Goal: Find specific page/section: Find specific page/section

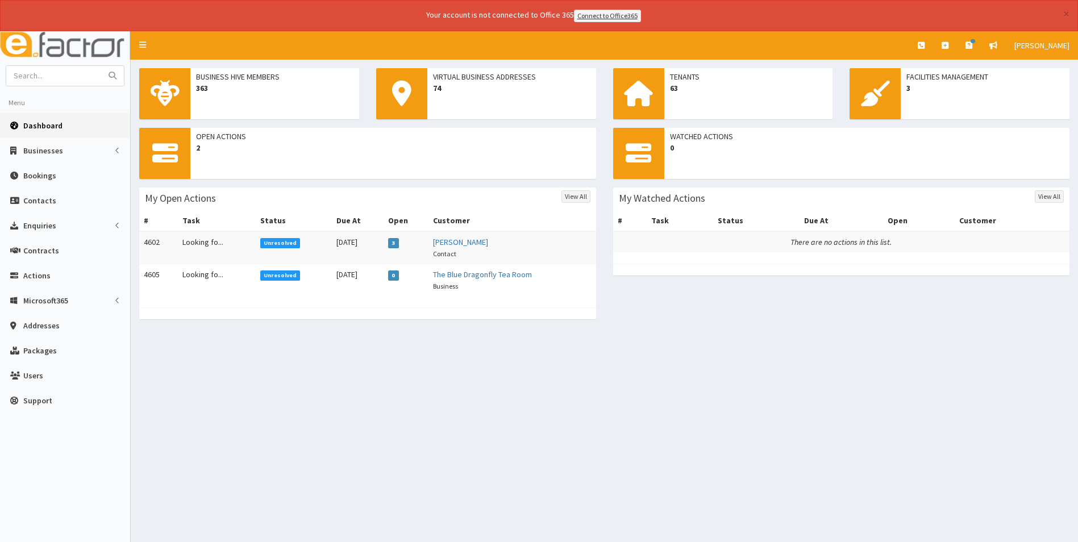
drag, startPoint x: 0, startPoint y: 0, endPoint x: 40, endPoint y: 122, distance: 128.7
click at [40, 122] on span "Dashboard" at bounding box center [42, 125] width 39 height 10
click at [199, 246] on td "Looking fo..." at bounding box center [216, 247] width 77 height 33
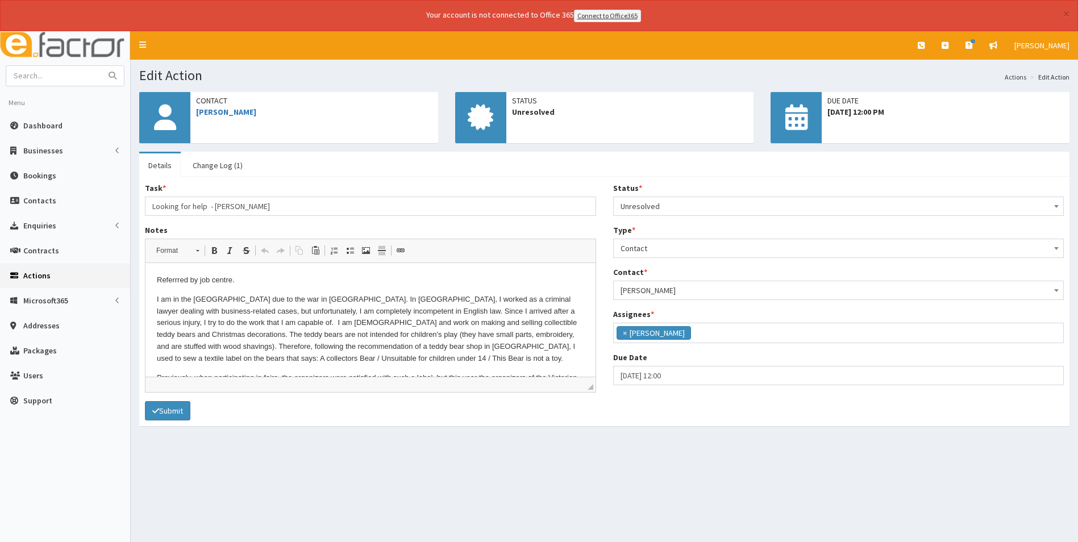
click at [32, 275] on span "Actions" at bounding box center [36, 276] width 27 height 10
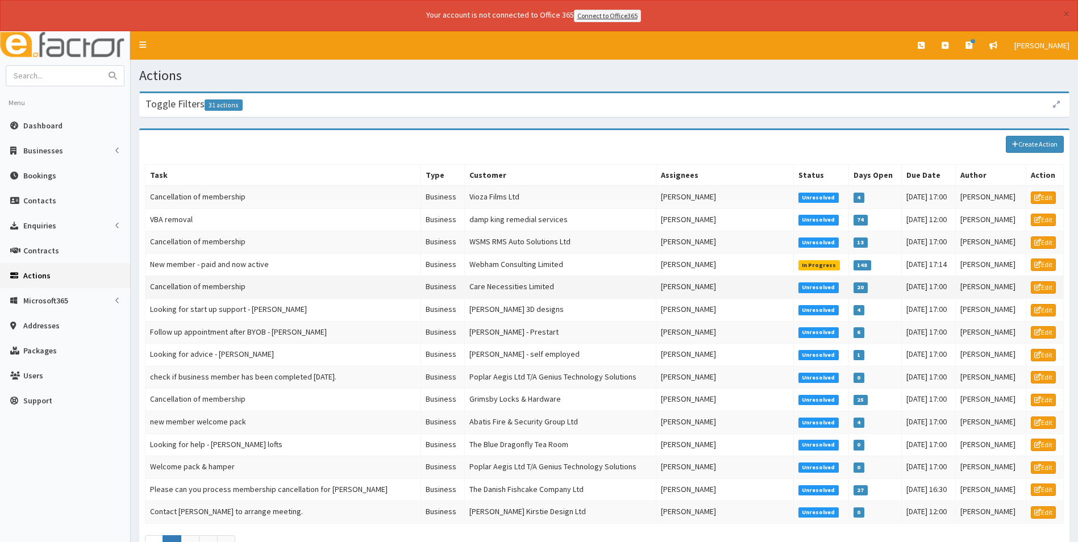
scroll to position [57, 0]
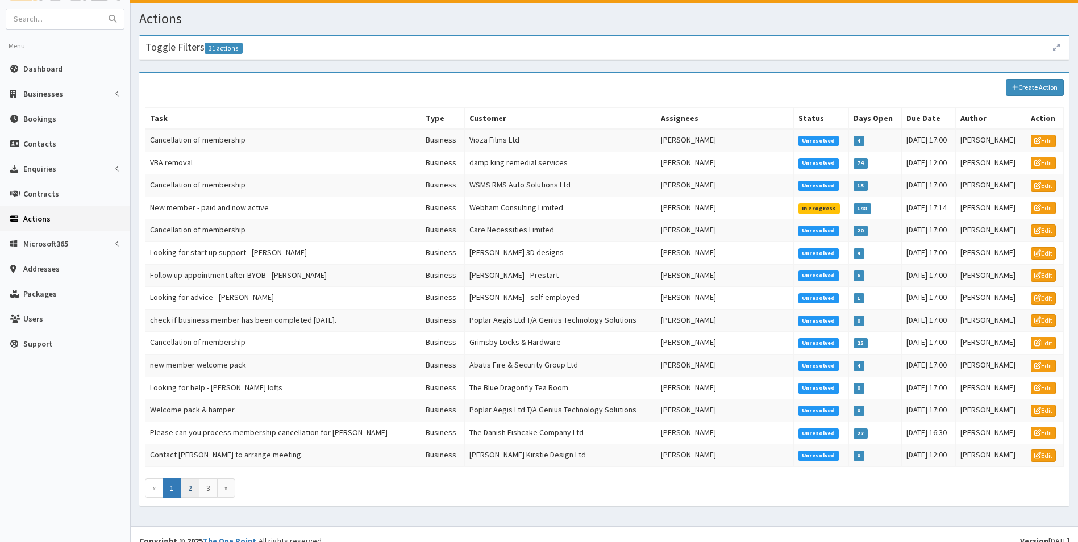
click at [186, 486] on link "2" at bounding box center [190, 488] width 19 height 19
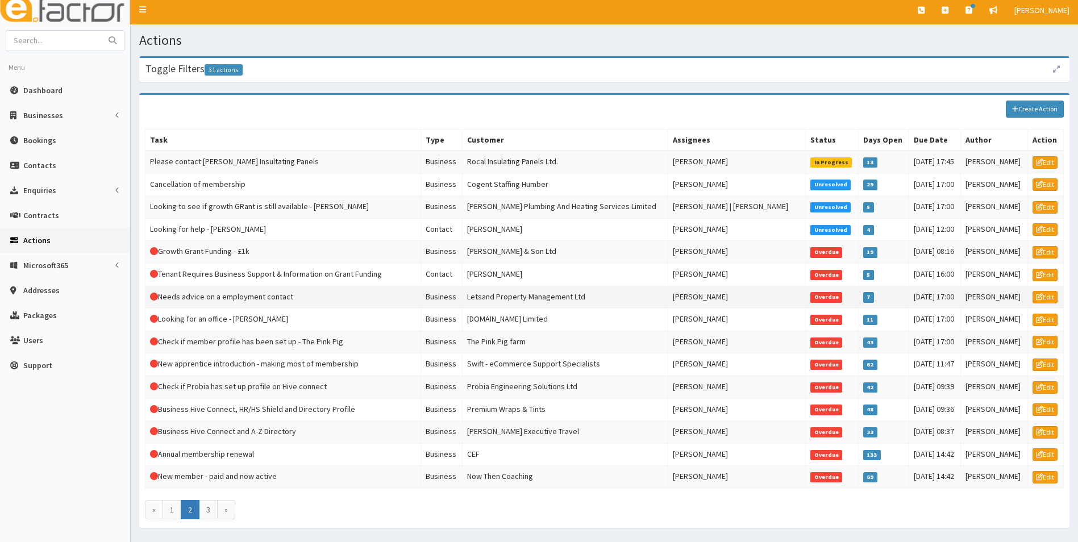
scroll to position [70, 0]
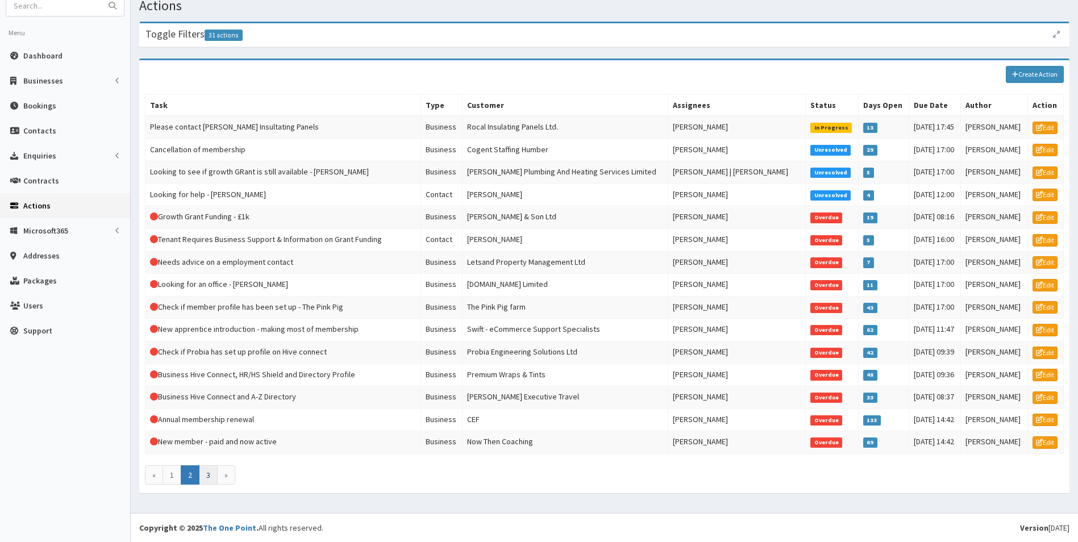
click at [211, 477] on link "3" at bounding box center [208, 475] width 19 height 19
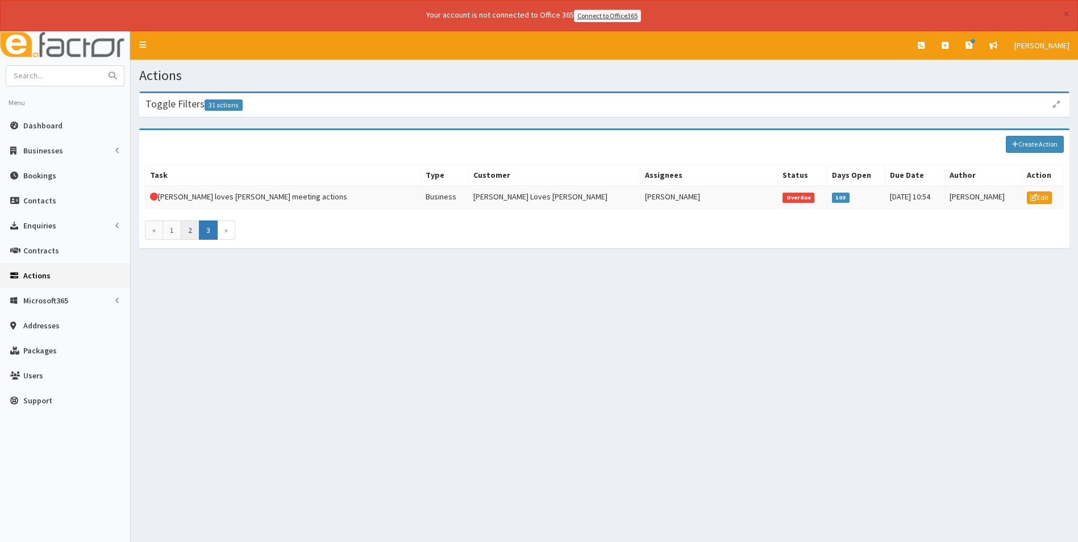
click at [187, 225] on link "2" at bounding box center [190, 230] width 19 height 19
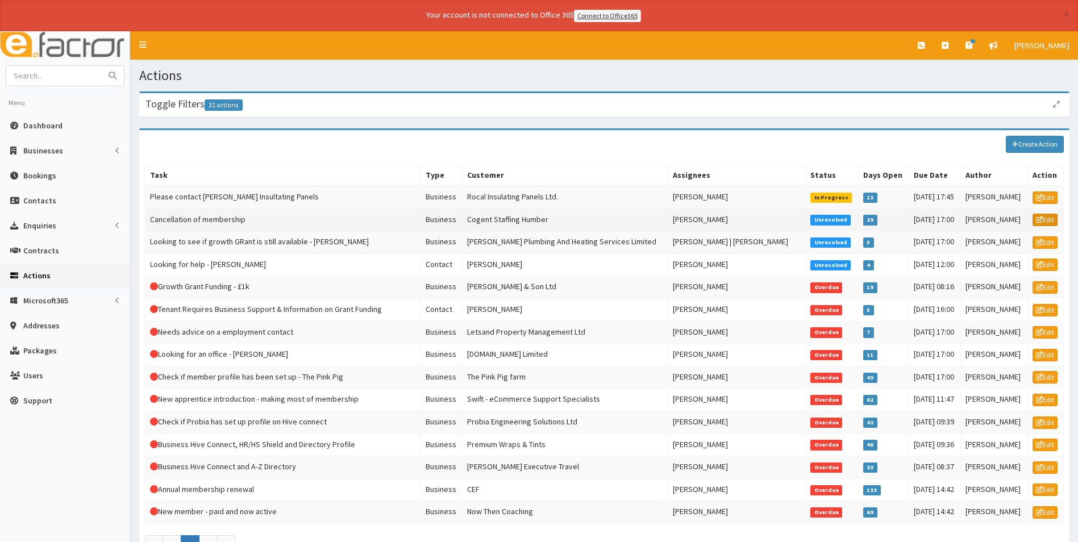
click at [1038, 219] on icon at bounding box center [1039, 220] width 7 height 7
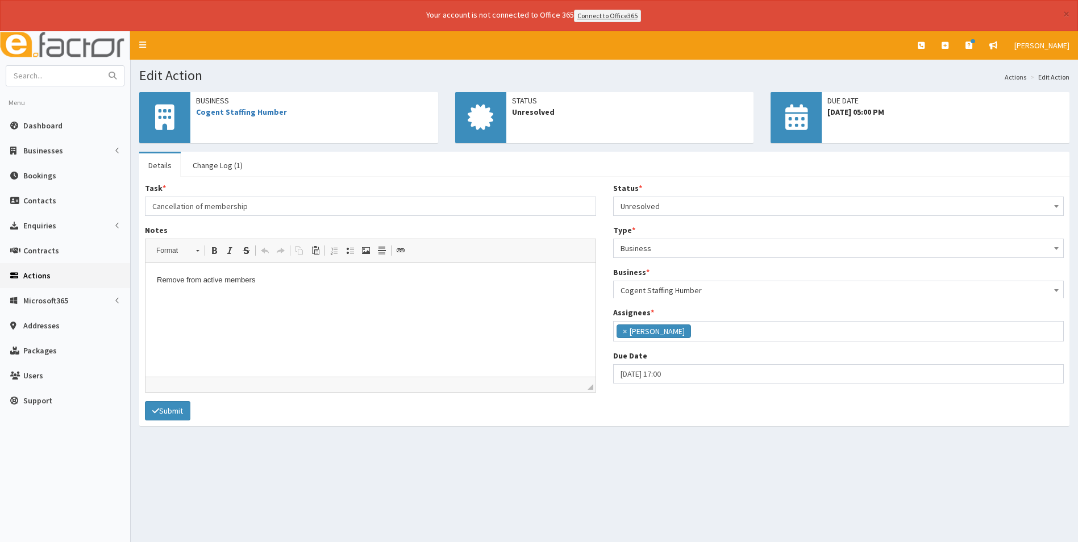
scroll to position [83, 0]
click at [255, 115] on link "Cogent Staffing Humber" at bounding box center [241, 112] width 91 height 10
click at [42, 124] on span "Dashboard" at bounding box center [42, 125] width 39 height 10
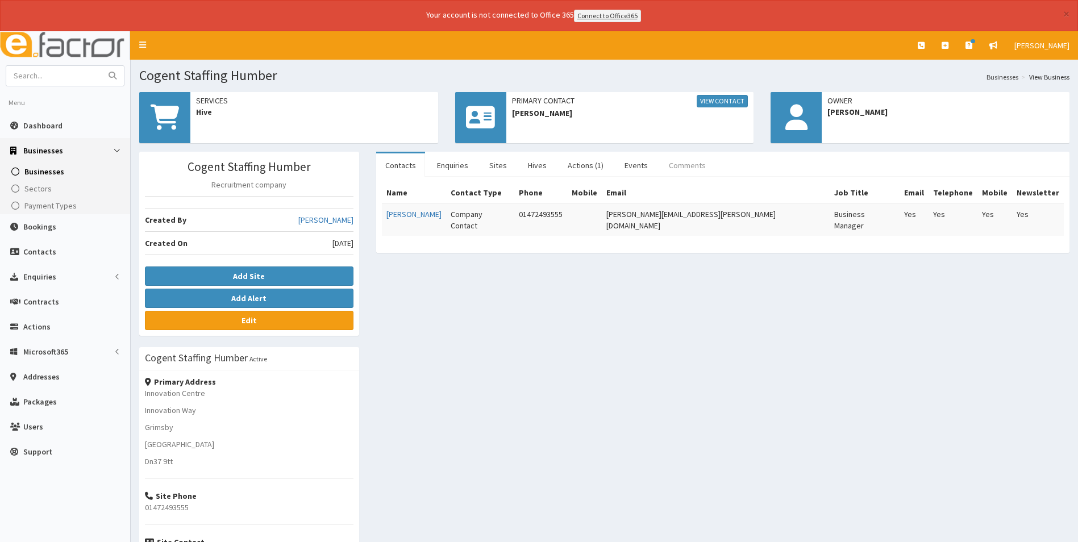
click at [670, 164] on link "Comments" at bounding box center [687, 165] width 55 height 24
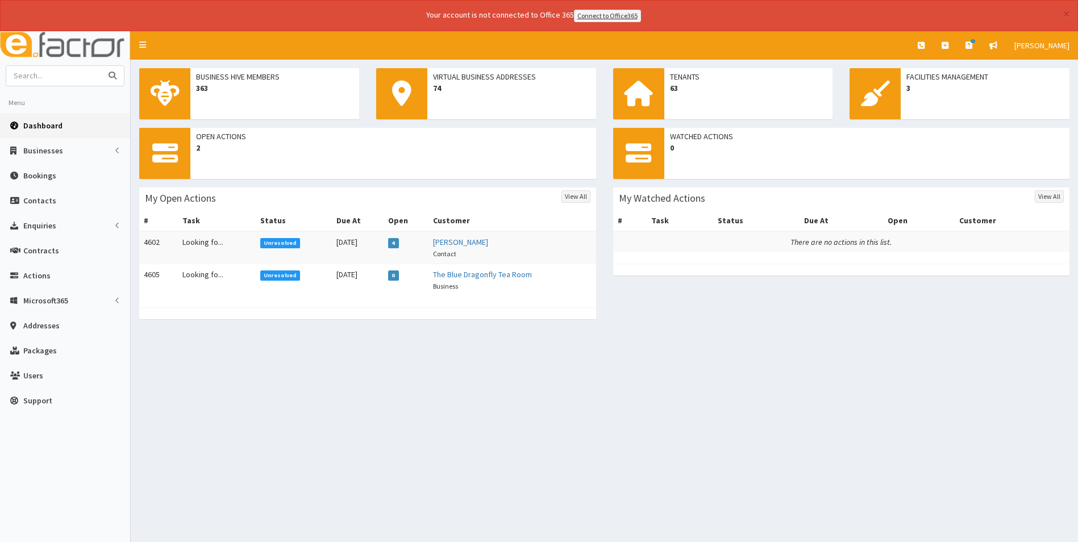
click at [73, 80] on input "text" at bounding box center [53, 76] width 95 height 20
type input "kirsty green"
click at [101, 66] on button "submit" at bounding box center [112, 76] width 23 height 20
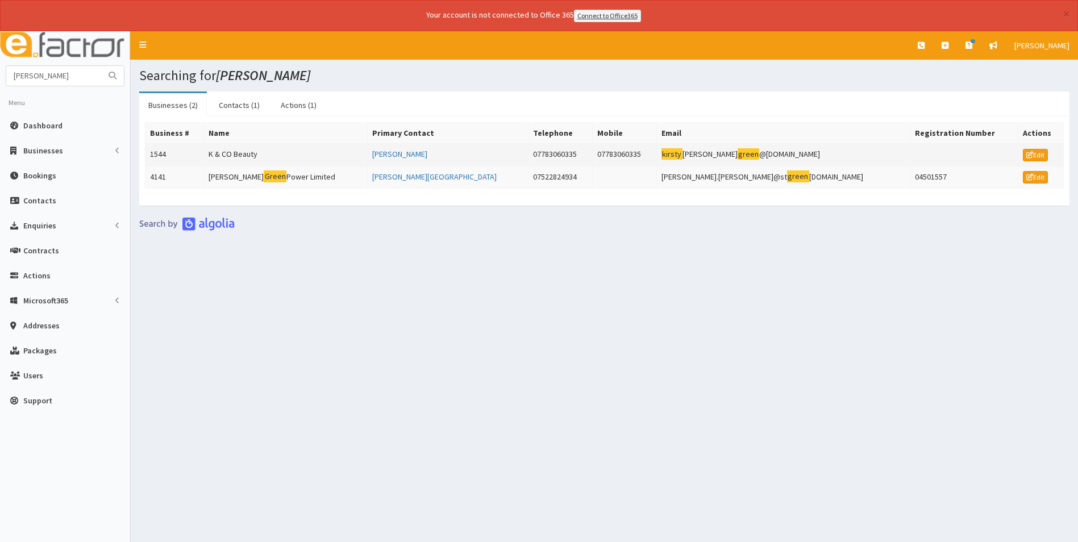
click at [258, 153] on td "K & CO Beauty" at bounding box center [286, 154] width 164 height 23
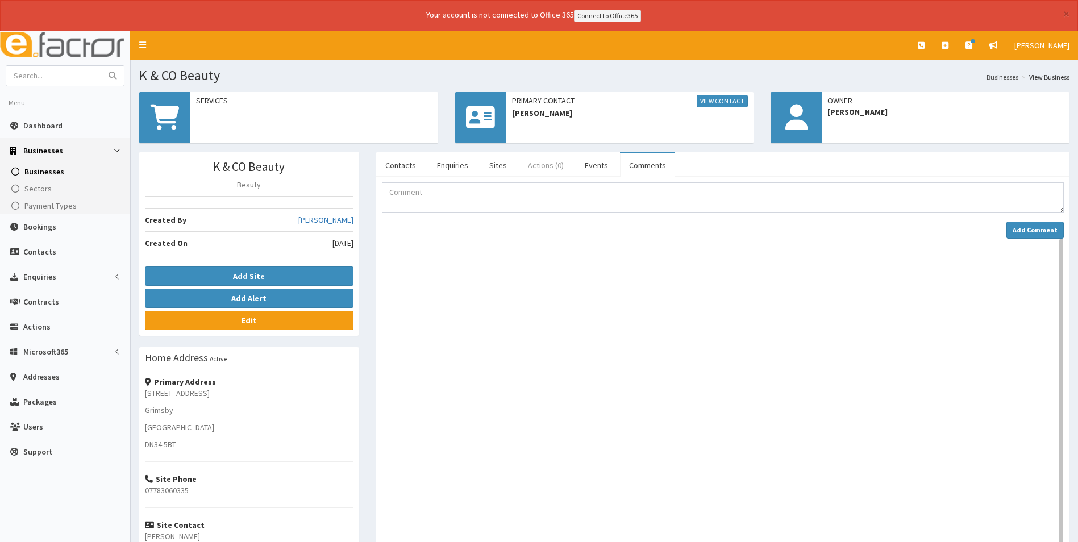
click at [533, 165] on link "Actions (0)" at bounding box center [546, 165] width 54 height 24
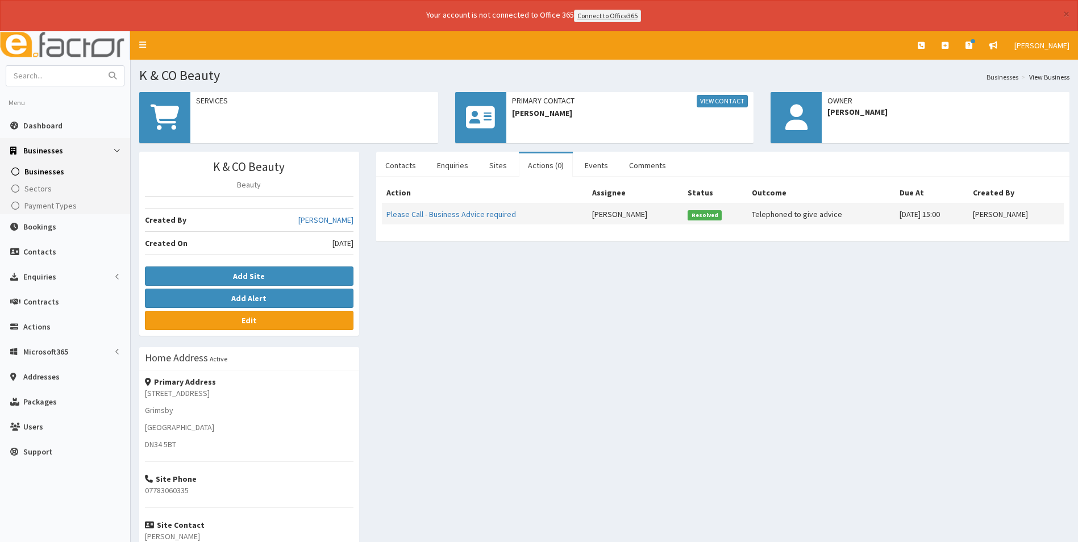
click at [487, 223] on td "Please Call - Business Advice required" at bounding box center [485, 213] width 206 height 21
click at [491, 215] on link "Please Call - Business Advice required" at bounding box center [452, 214] width 130 height 10
click at [658, 165] on link "Comments" at bounding box center [647, 165] width 55 height 24
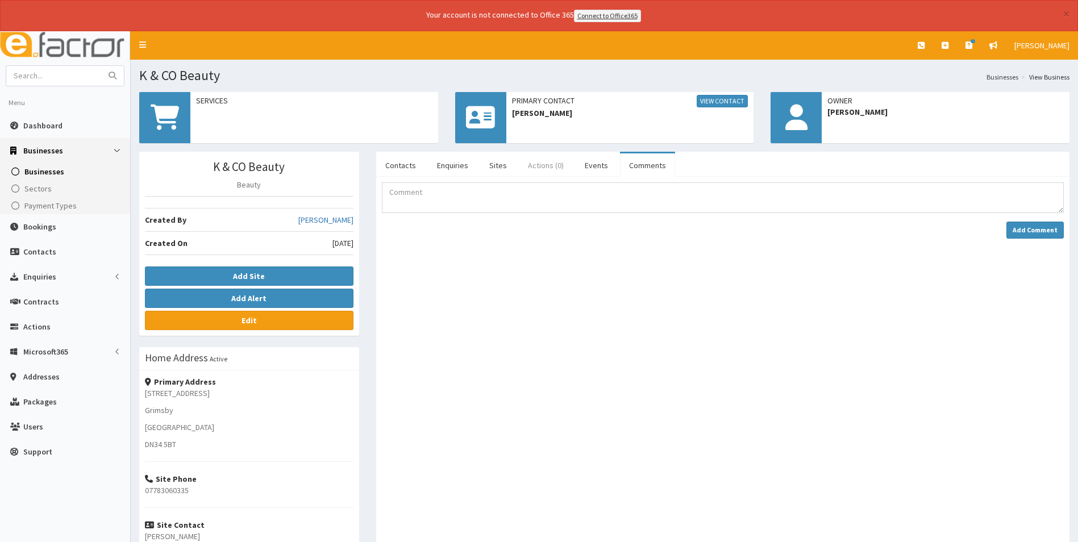
click at [550, 163] on link "Actions (0)" at bounding box center [546, 165] width 54 height 24
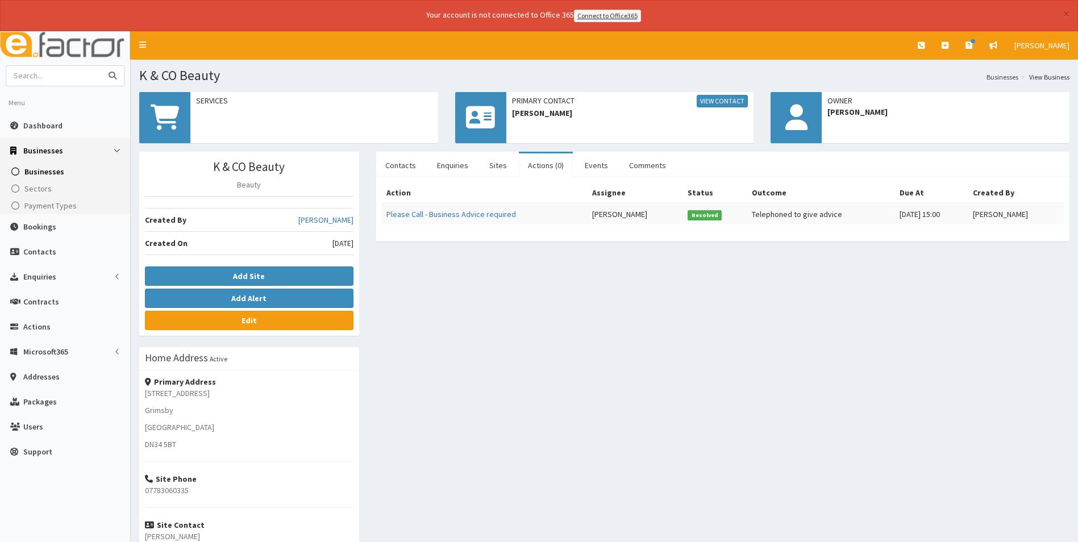
click at [77, 77] on input "text" at bounding box center [53, 76] width 95 height 20
type input "kirsty"
click at [101, 66] on button "submit" at bounding box center [112, 76] width 23 height 20
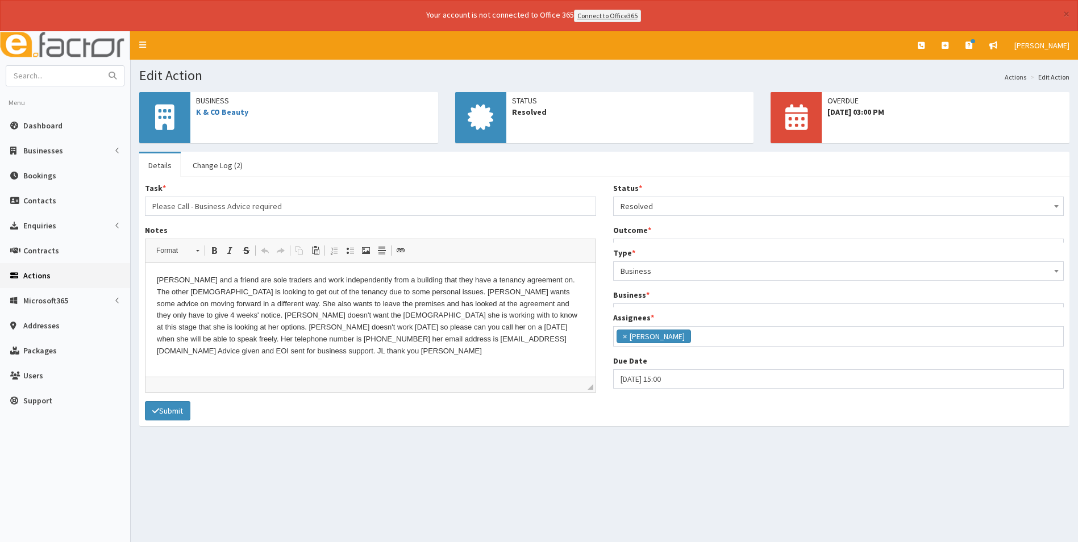
scroll to position [40, 0]
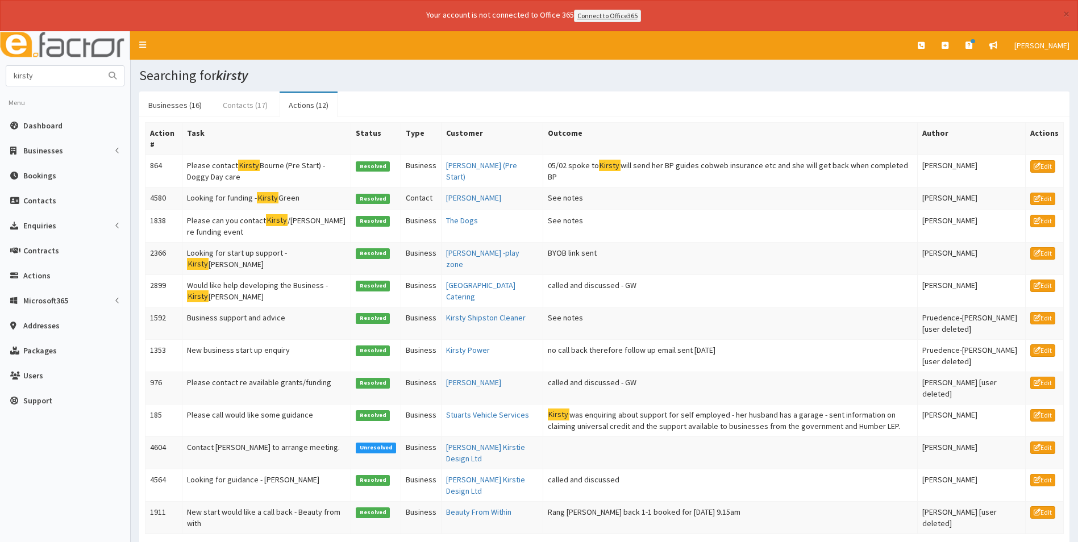
click at [241, 113] on link "Contacts (17)" at bounding box center [245, 105] width 63 height 24
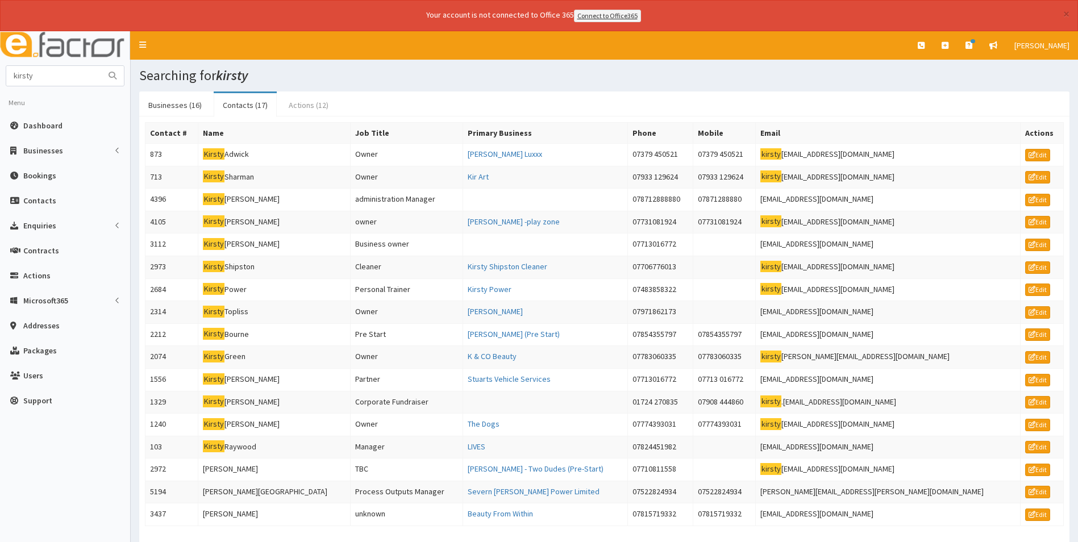
click at [311, 101] on link "Actions (12)" at bounding box center [309, 105] width 58 height 24
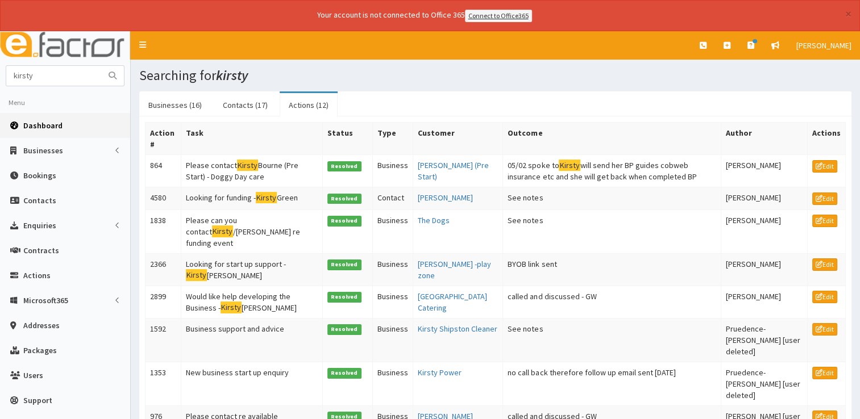
click at [27, 126] on span "Dashboard" at bounding box center [42, 125] width 39 height 10
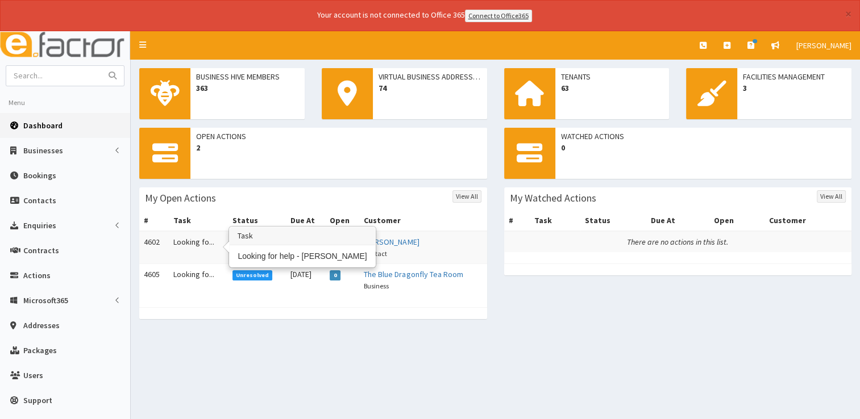
click at [186, 235] on td "Looking fo..." at bounding box center [198, 247] width 59 height 33
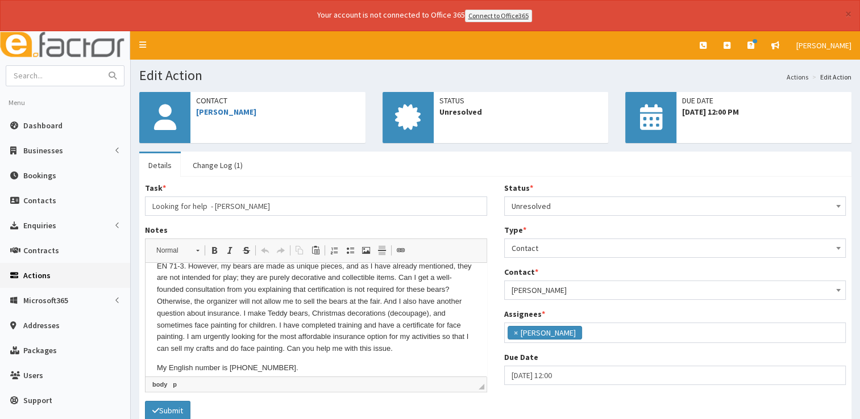
scroll to position [122, 0]
